Goal: Communication & Community: Connect with others

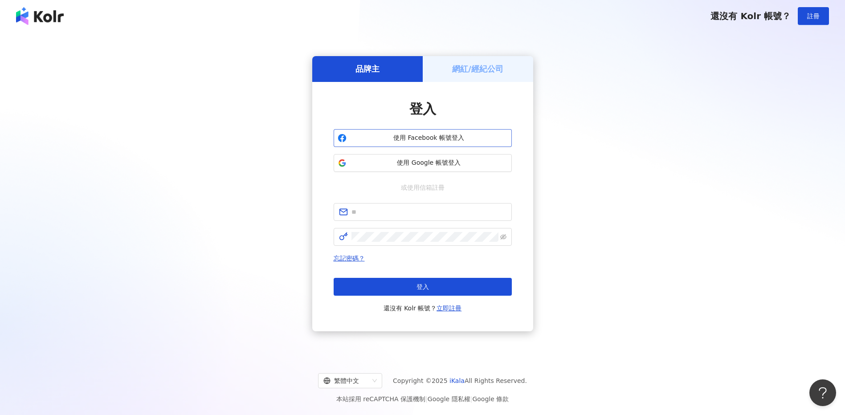
click at [438, 143] on button "使用 Facebook 帳號登入" at bounding box center [423, 138] width 178 height 18
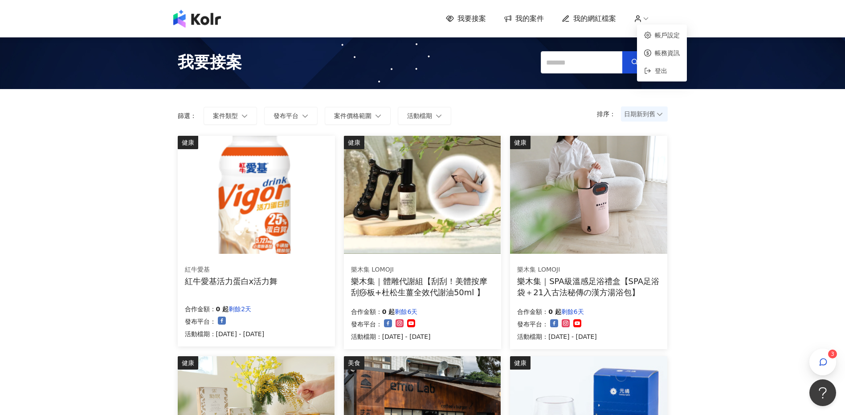
click at [642, 18] on icon at bounding box center [638, 19] width 8 height 8
click at [650, 16] on icon at bounding box center [646, 19] width 8 height 8
click at [655, 39] on link "帳戶設定" at bounding box center [667, 35] width 25 height 7
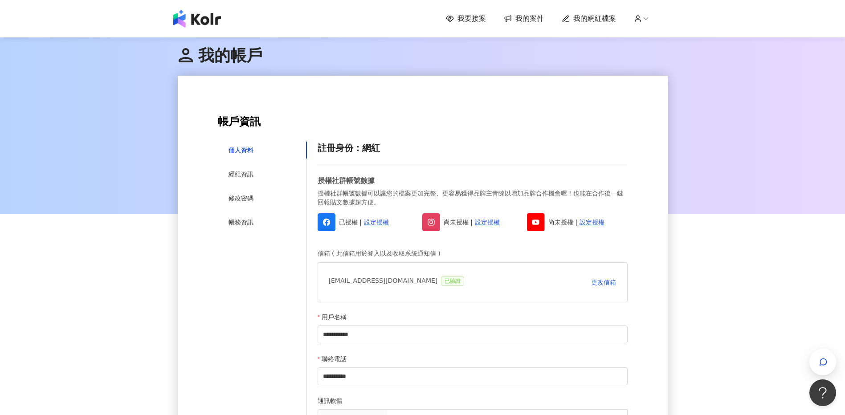
click at [520, 17] on span "我的案件" at bounding box center [530, 19] width 29 height 10
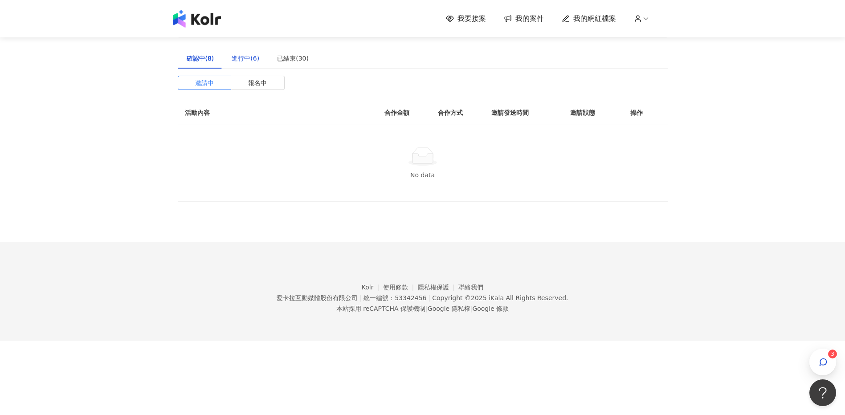
click at [237, 58] on div "進行中(6)" at bounding box center [246, 58] width 28 height 10
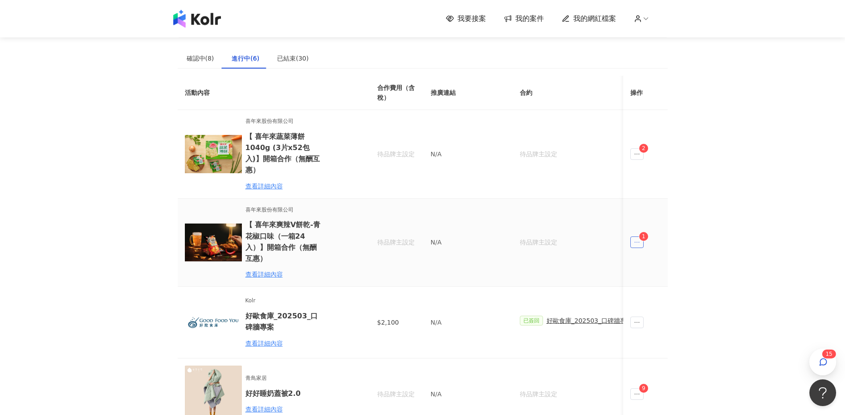
click at [636, 239] on icon "ellipsis" at bounding box center [637, 242] width 6 height 6
click at [664, 270] on div "傳訊 1" at bounding box center [655, 266] width 34 height 10
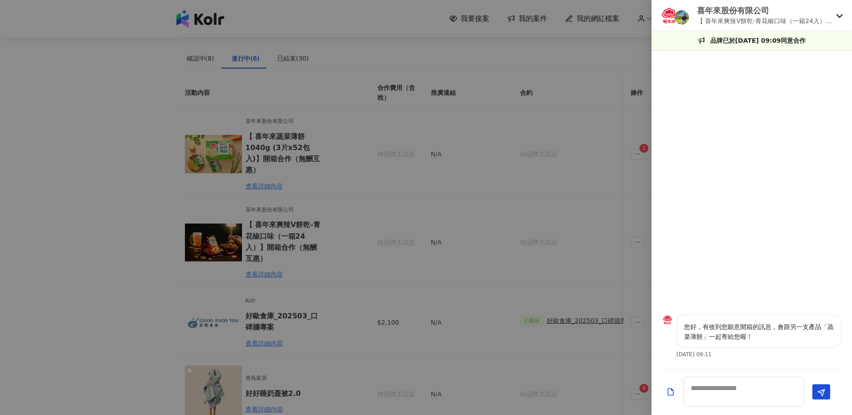
click at [292, 219] on div at bounding box center [426, 207] width 852 height 415
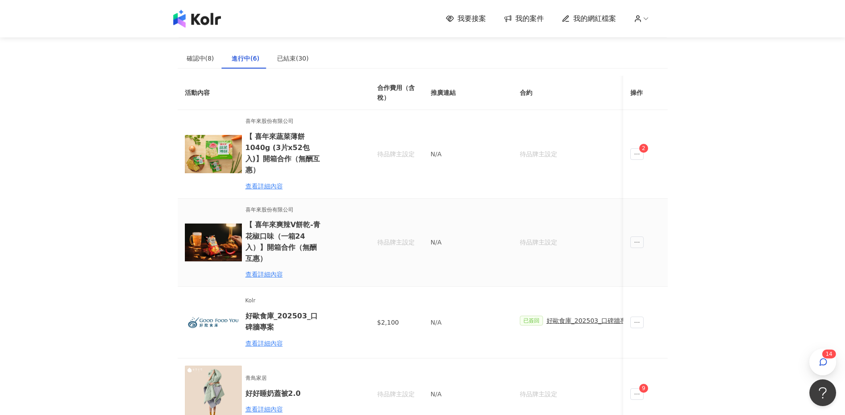
click at [287, 219] on h6 "【 喜年來爽辣V餅乾-青花椒口味（一箱24入）】開箱合作（無酬互惠）" at bounding box center [285, 241] width 78 height 45
click at [221, 214] on img at bounding box center [213, 242] width 57 height 57
click at [256, 270] on div "查看詳細內容" at bounding box center [285, 275] width 78 height 10
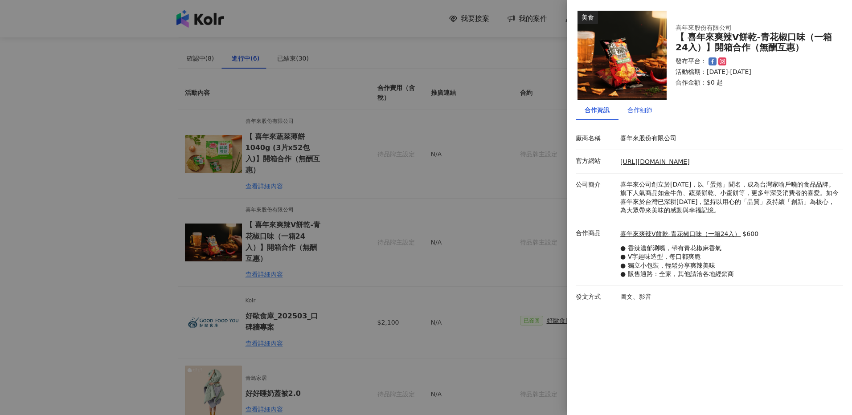
click at [638, 110] on div "合作細節" at bounding box center [639, 110] width 25 height 10
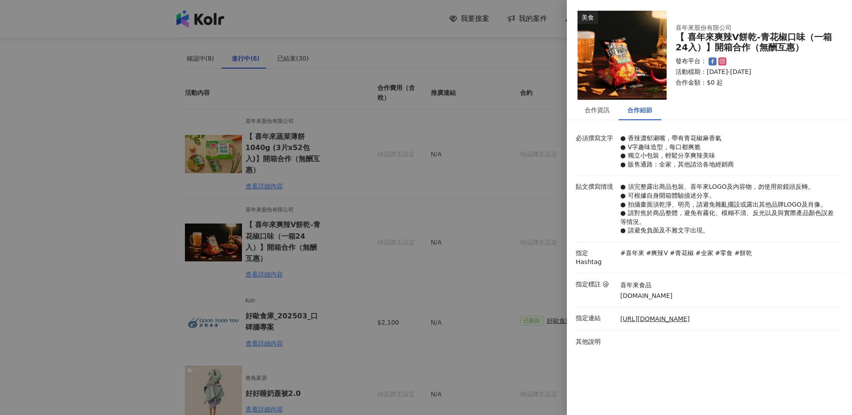
click at [130, 179] on div at bounding box center [426, 207] width 852 height 415
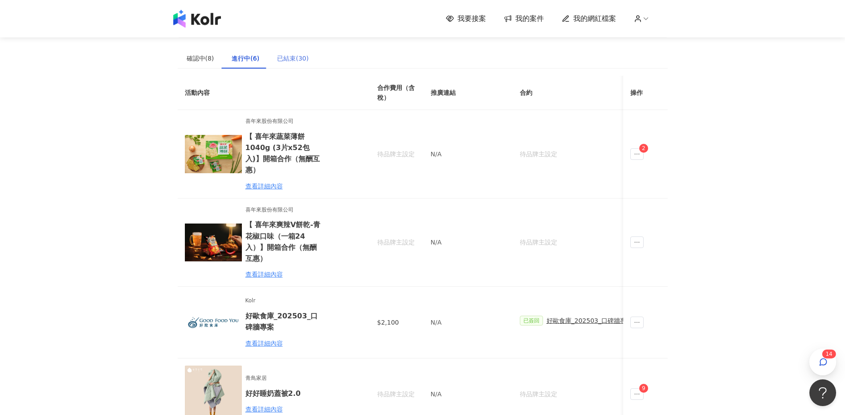
click at [297, 51] on div "已結束(30)" at bounding box center [292, 58] width 49 height 20
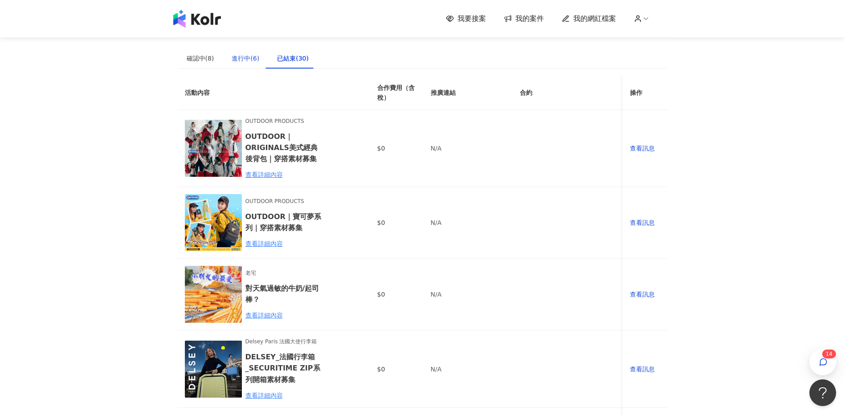
click at [233, 60] on div "進行中(6)" at bounding box center [246, 58] width 28 height 10
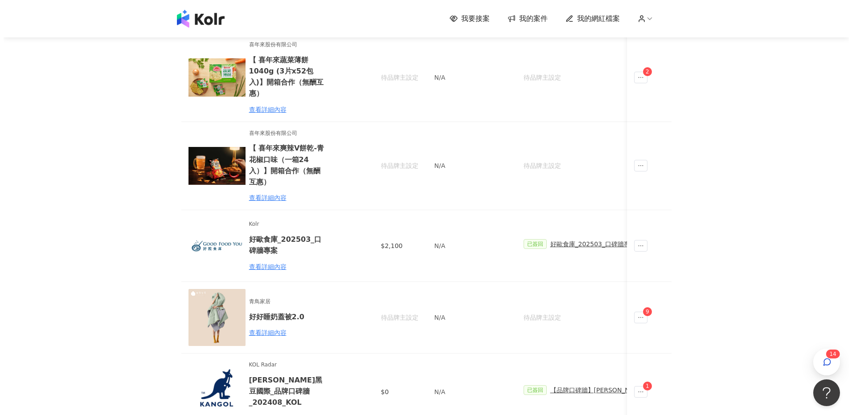
scroll to position [45, 0]
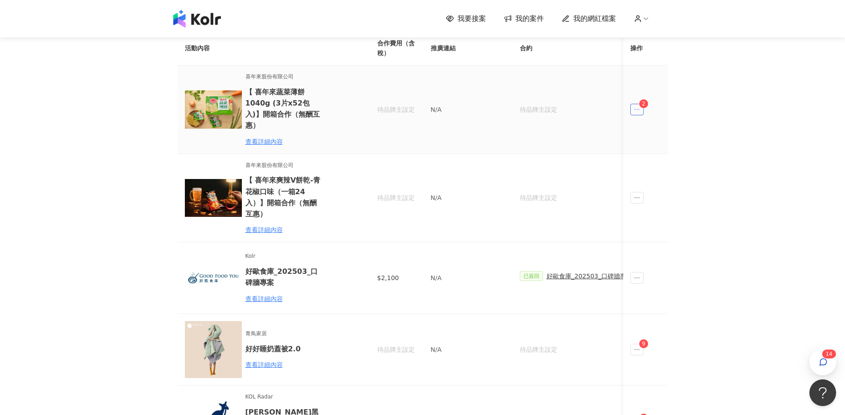
click at [639, 106] on icon "ellipsis" at bounding box center [637, 109] width 6 height 6
click at [654, 145] on div "傳訊 2" at bounding box center [655, 144] width 34 height 10
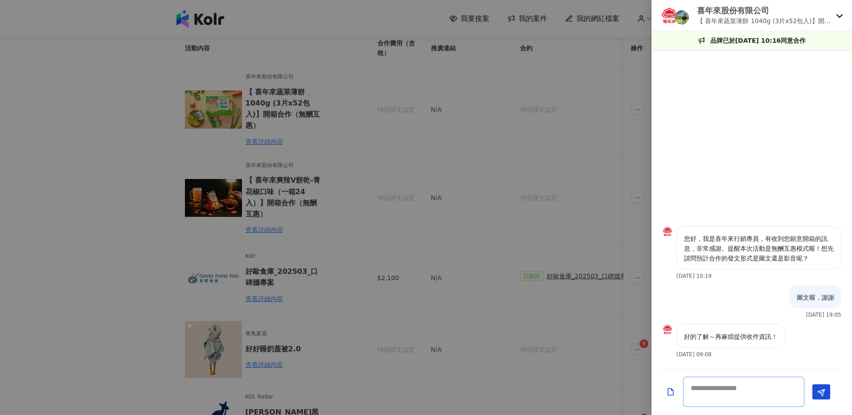
click at [749, 397] on textarea at bounding box center [743, 392] width 121 height 30
click at [229, 106] on div at bounding box center [426, 207] width 852 height 415
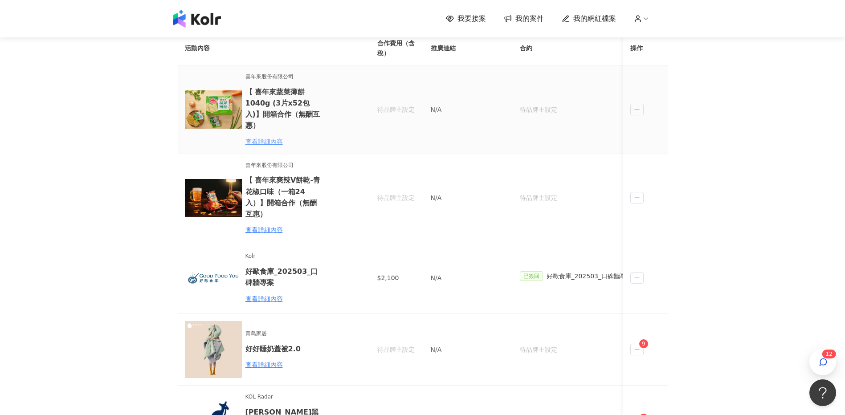
click at [262, 137] on div "查看詳細內容" at bounding box center [285, 142] width 78 height 10
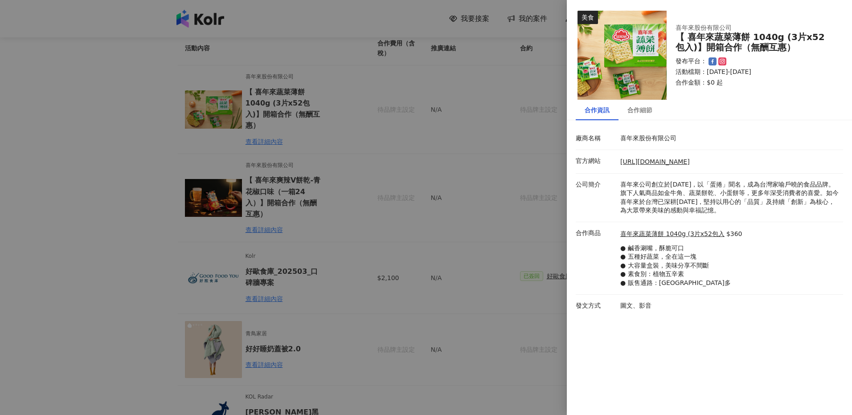
click at [642, 70] on img at bounding box center [621, 55] width 89 height 89
click at [628, 110] on div "合作細節" at bounding box center [639, 110] width 25 height 10
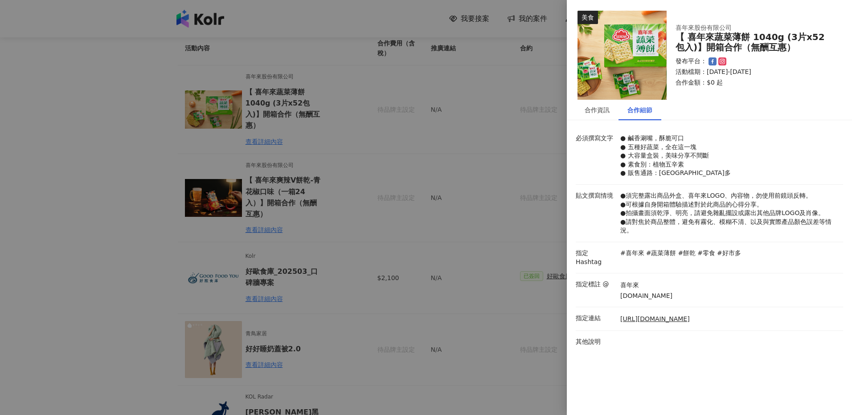
click at [306, 183] on div at bounding box center [426, 207] width 852 height 415
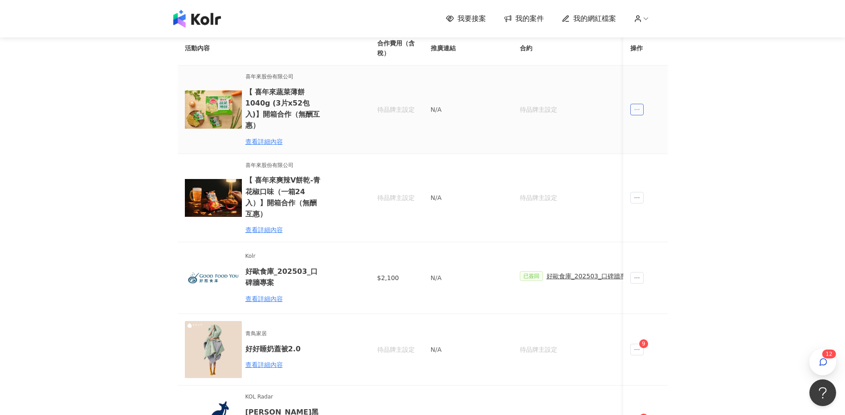
click at [638, 106] on icon "ellipsis" at bounding box center [637, 109] width 6 height 6
click at [662, 143] on div "傳訊" at bounding box center [653, 144] width 31 height 10
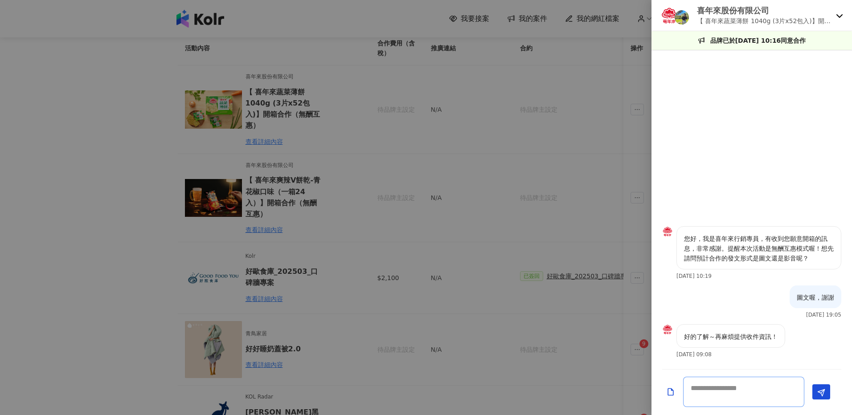
paste textarea "**********"
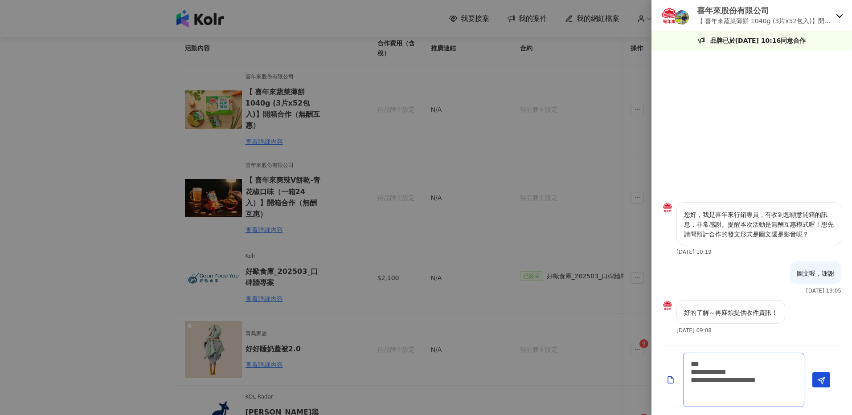
scroll to position [1, 0]
type textarea "**********"
drag, startPoint x: 825, startPoint y: 384, endPoint x: 818, endPoint y: 370, distance: 15.8
click at [825, 384] on button "Send" at bounding box center [821, 379] width 18 height 15
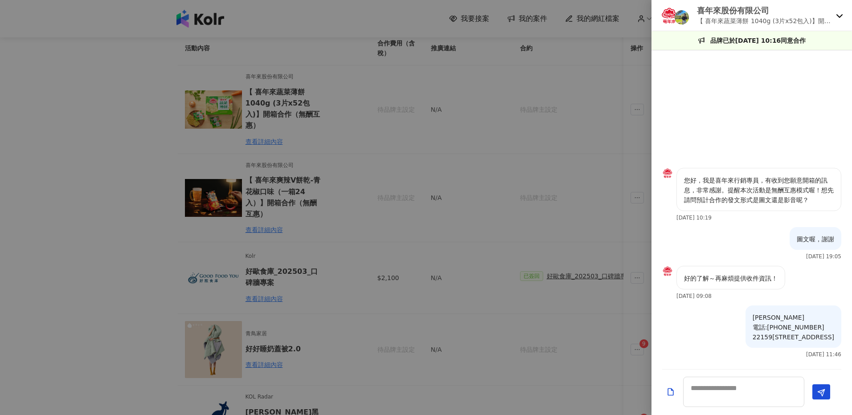
scroll to position [0, 0]
click at [88, 192] on div at bounding box center [426, 207] width 852 height 415
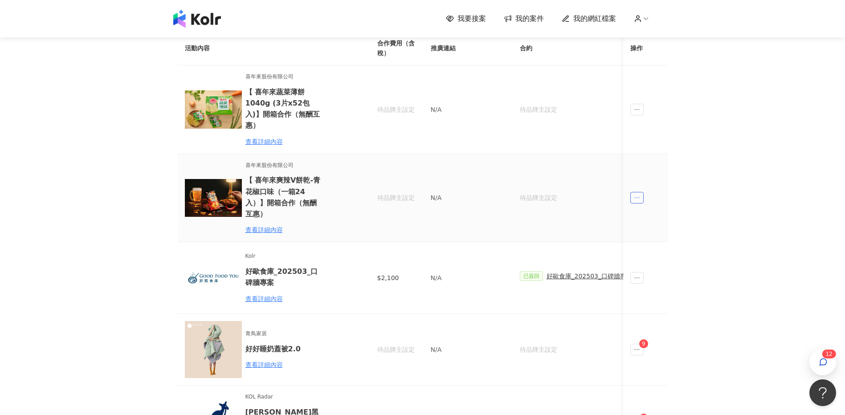
click at [637, 197] on icon "ellipsis" at bounding box center [636, 197] width 5 height 1
click at [663, 225] on div "傳訊" at bounding box center [653, 222] width 31 height 10
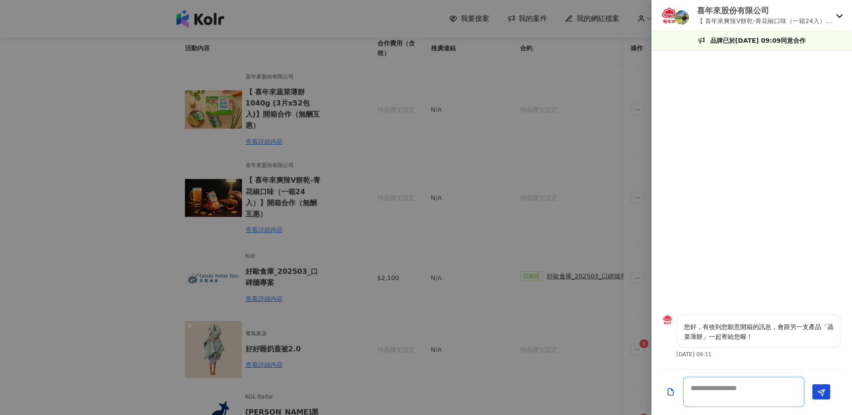
click at [733, 401] on textarea at bounding box center [743, 392] width 121 height 30
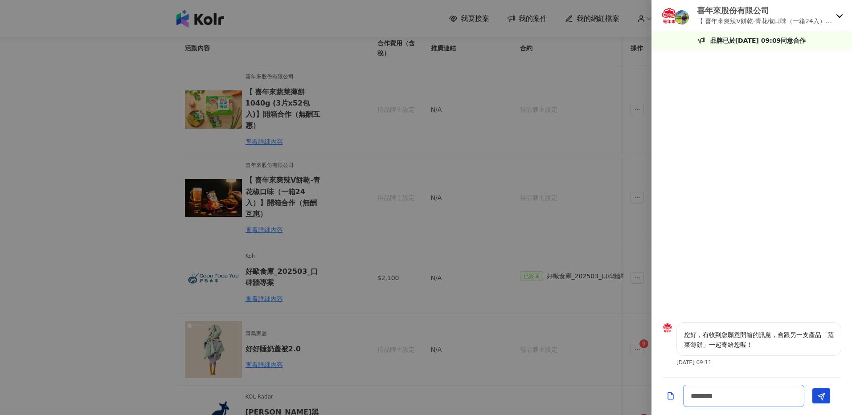
type textarea "*****"
